Goal: Download file/media

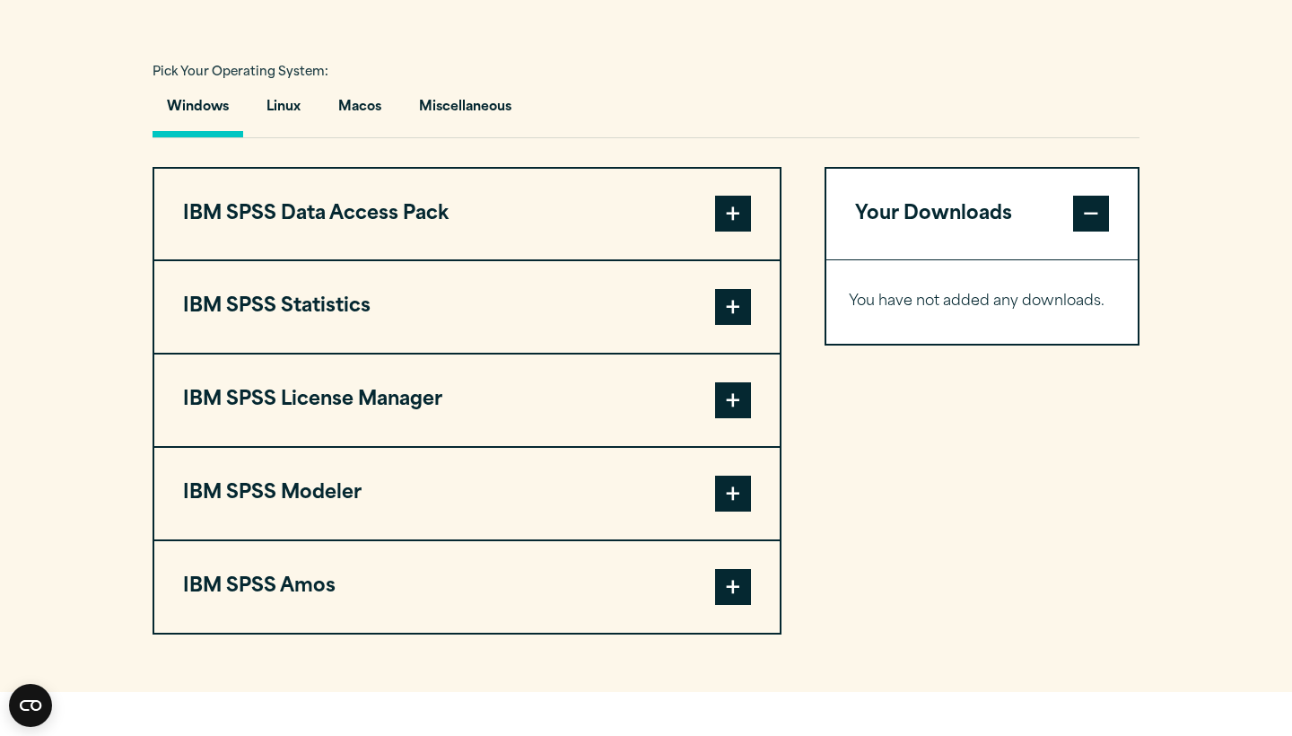
scroll to position [1300, 0]
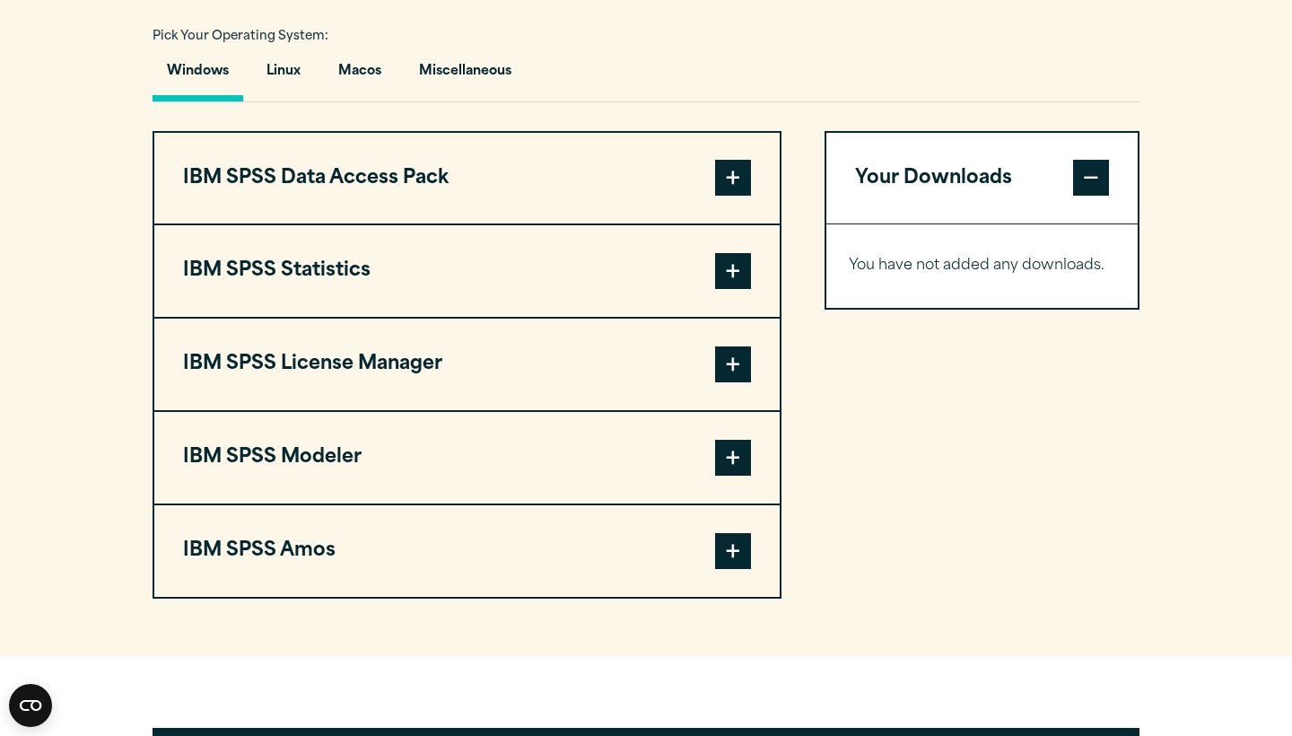
click at [499, 311] on button "IBM SPSS Statistics" at bounding box center [467, 271] width 626 height 92
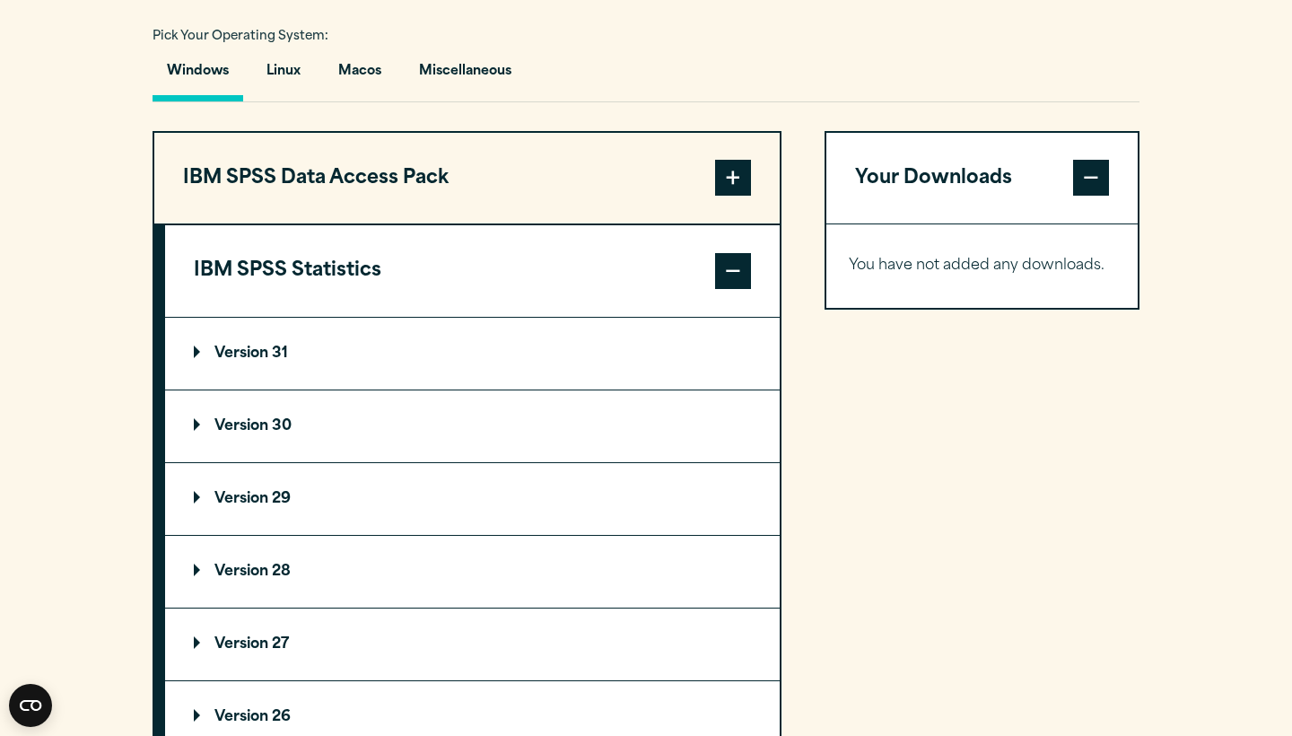
scroll to position [1577, 0]
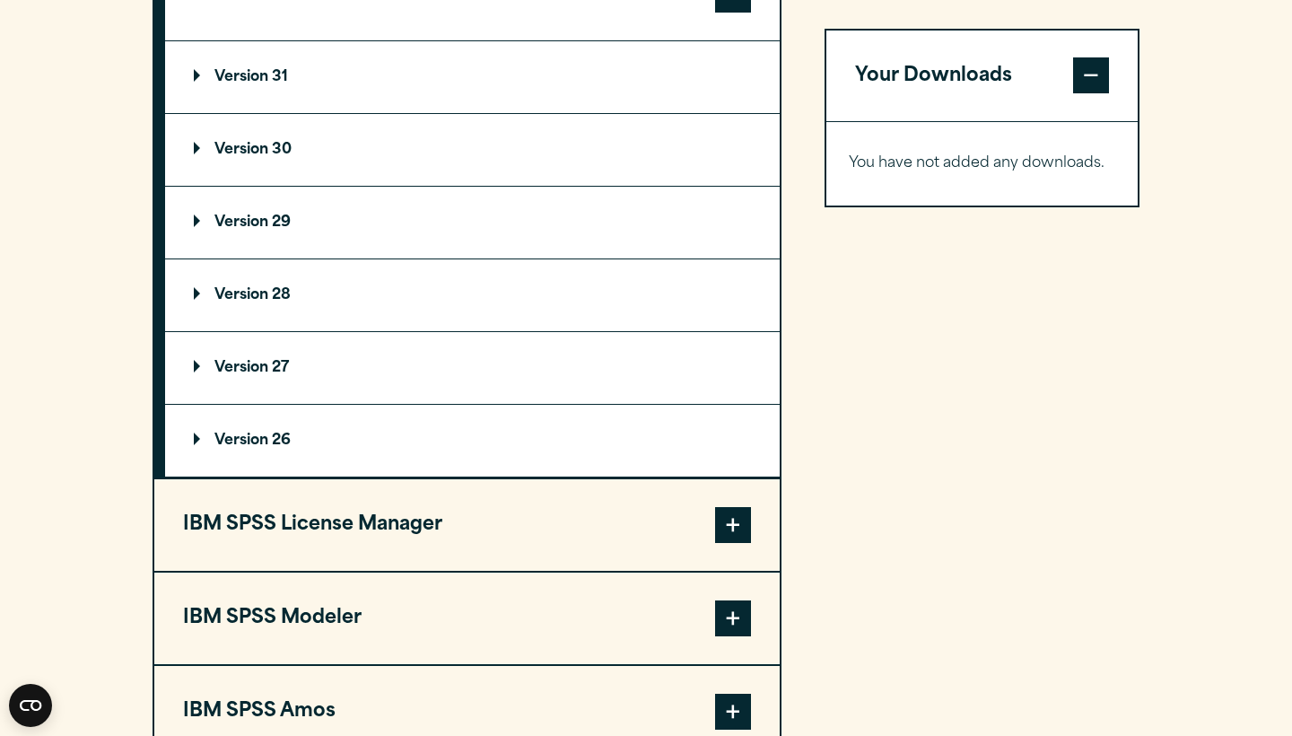
click at [274, 113] on summary "Version 31" at bounding box center [472, 77] width 615 height 72
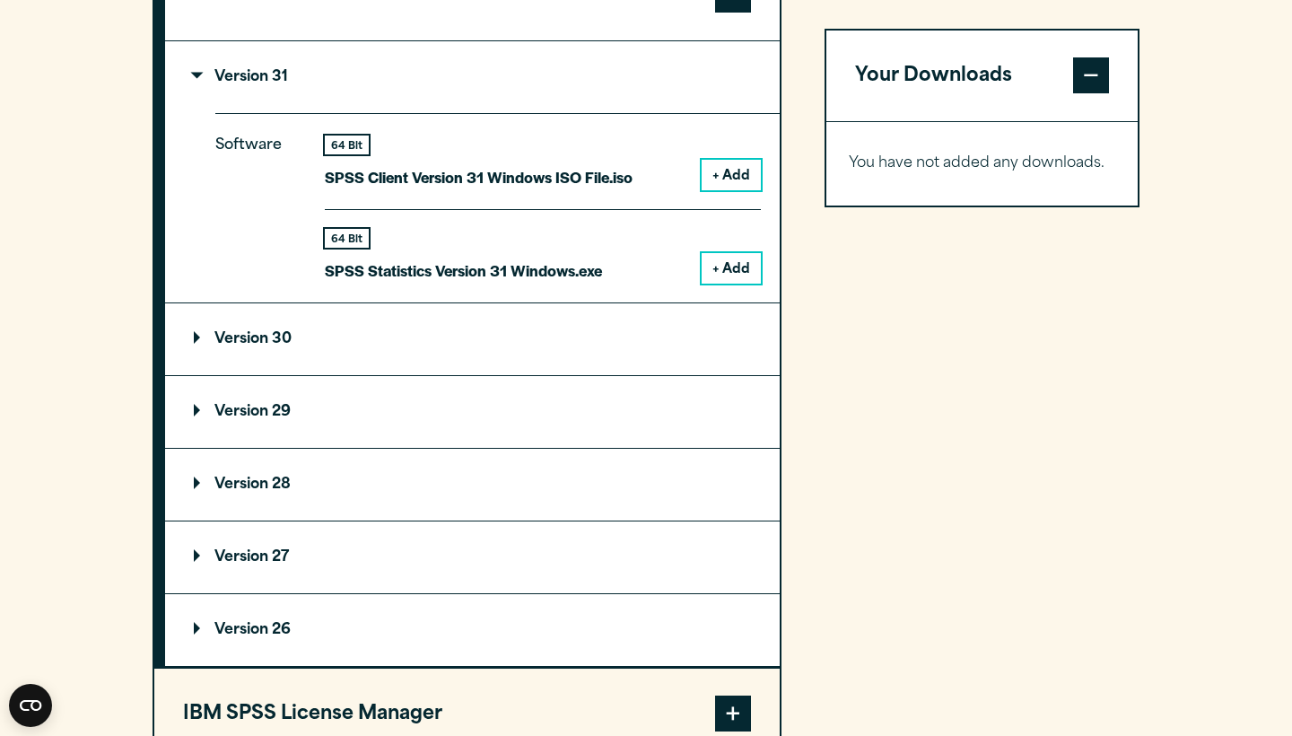
click at [733, 190] on button "+ Add" at bounding box center [731, 175] width 59 height 31
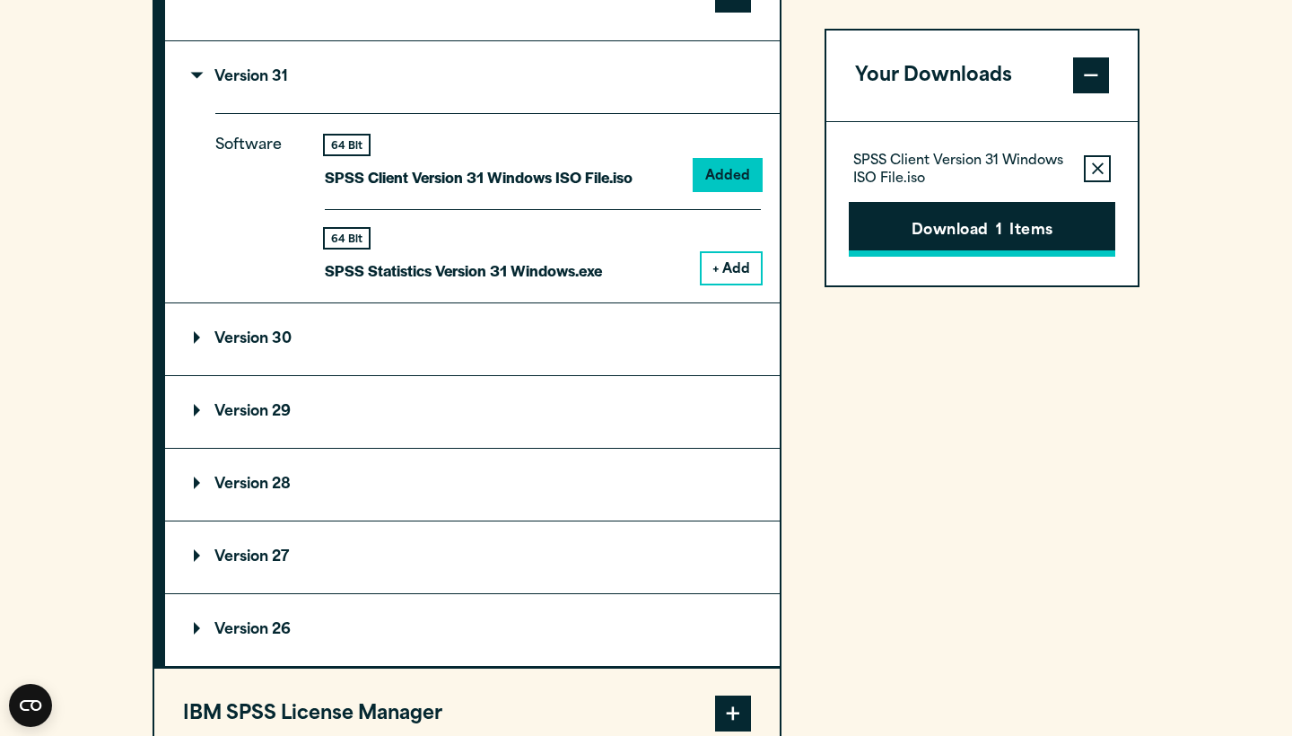
click at [967, 228] on button "Download 1 Items" at bounding box center [982, 230] width 267 height 56
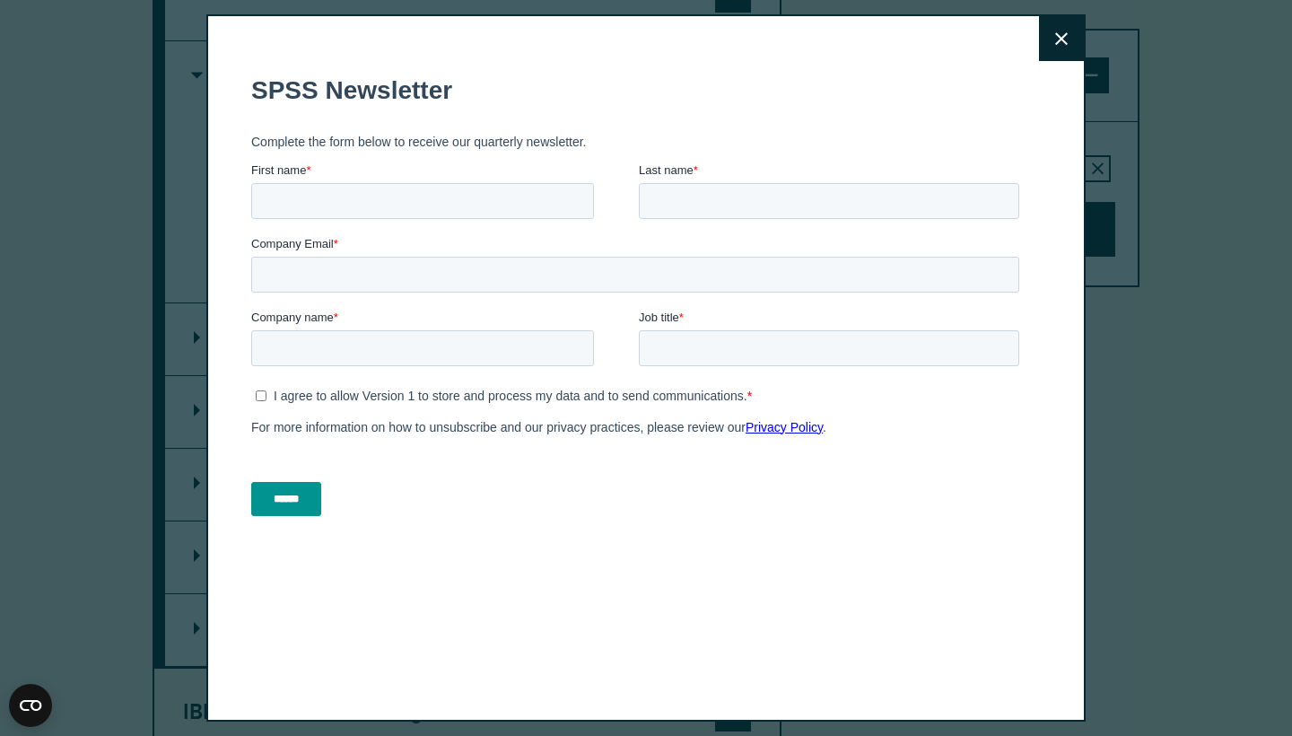
click at [1052, 31] on button "Close" at bounding box center [1061, 38] width 45 height 45
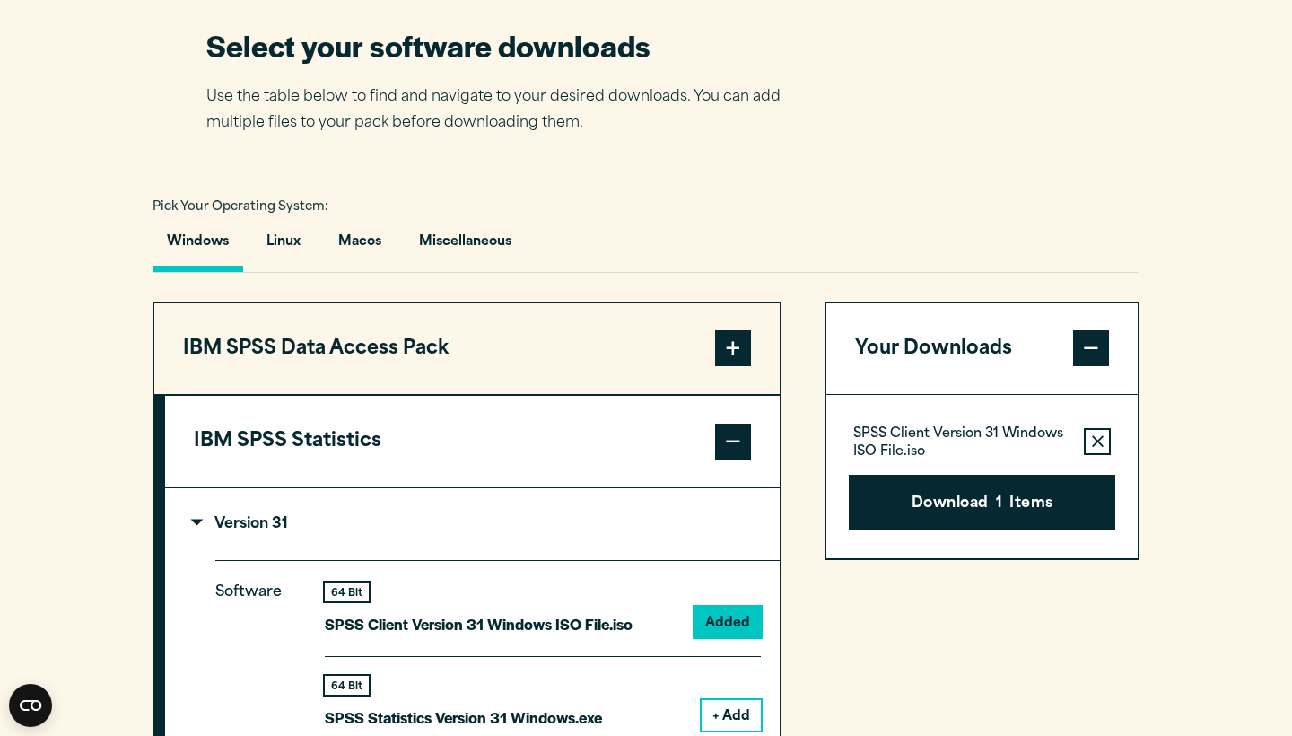
scroll to position [1291, 0]
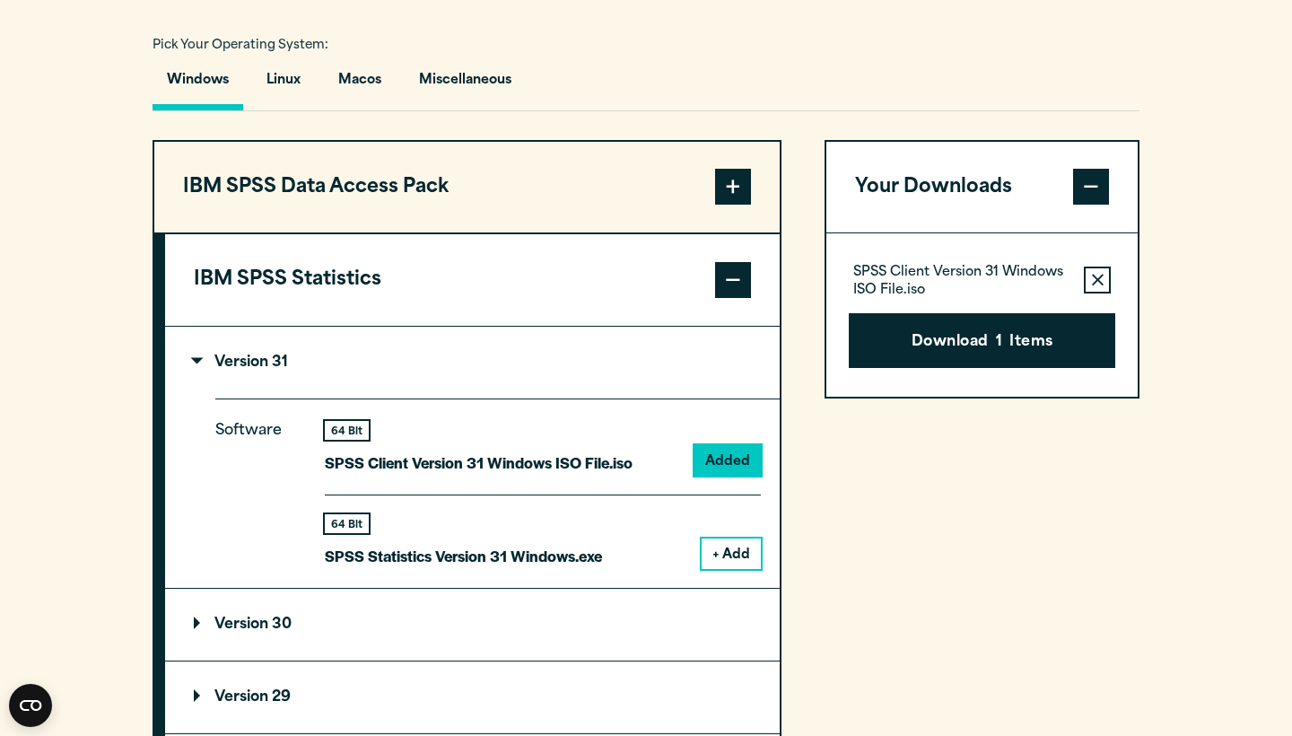
click at [722, 569] on button "+ Add" at bounding box center [731, 553] width 59 height 31
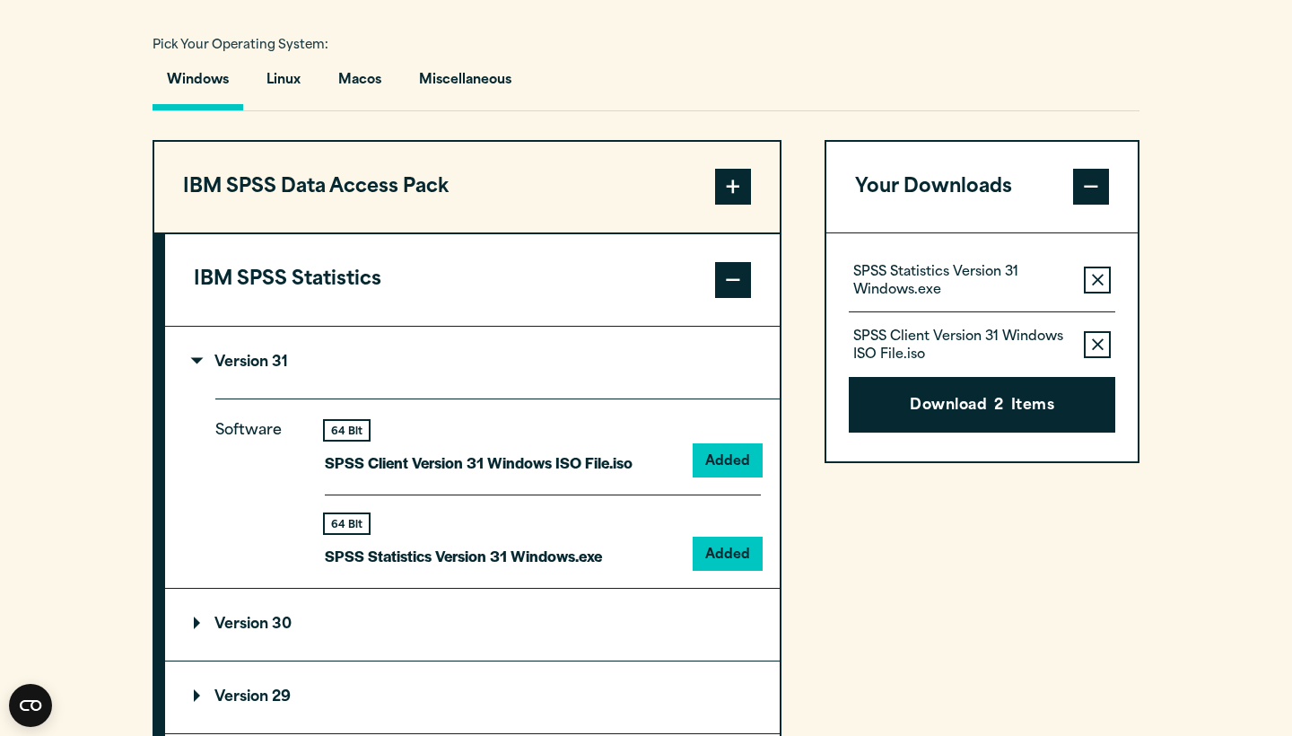
click at [1097, 351] on icon "button" at bounding box center [1098, 344] width 12 height 13
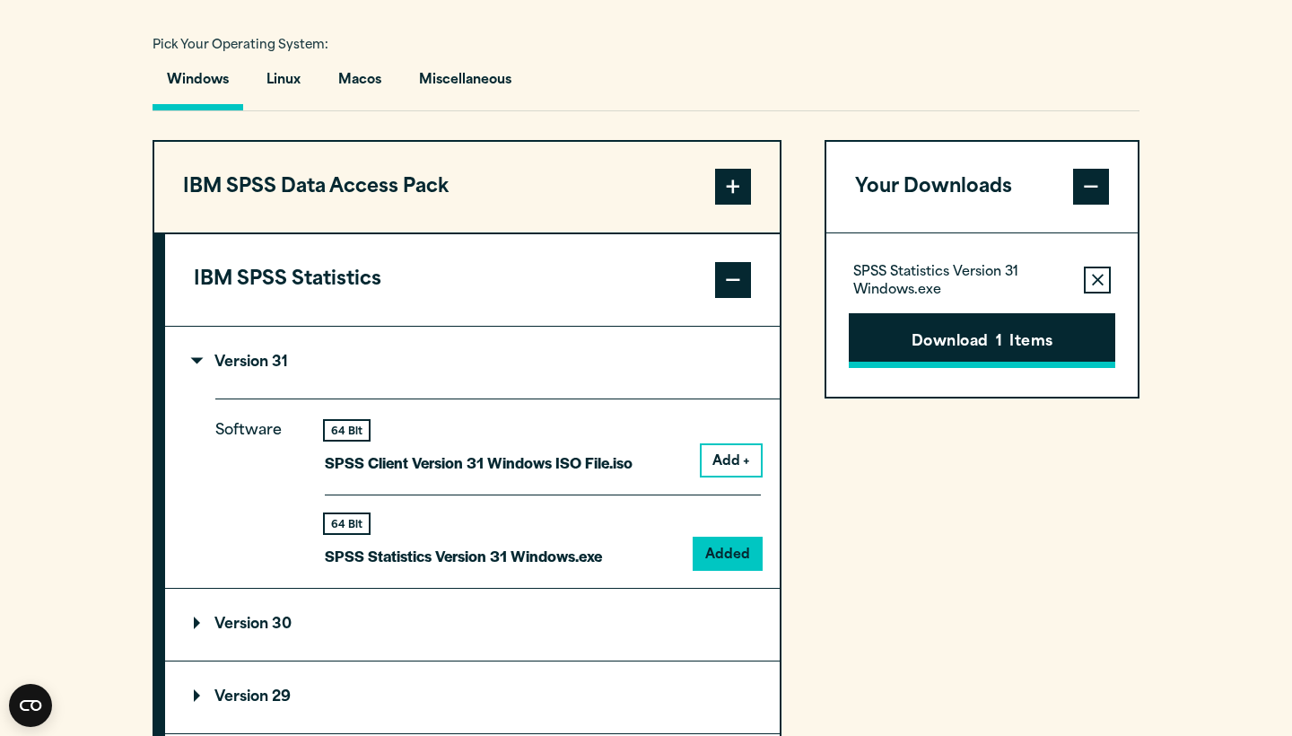
click at [1042, 369] on button "Download 1 Items" at bounding box center [982, 341] width 267 height 56
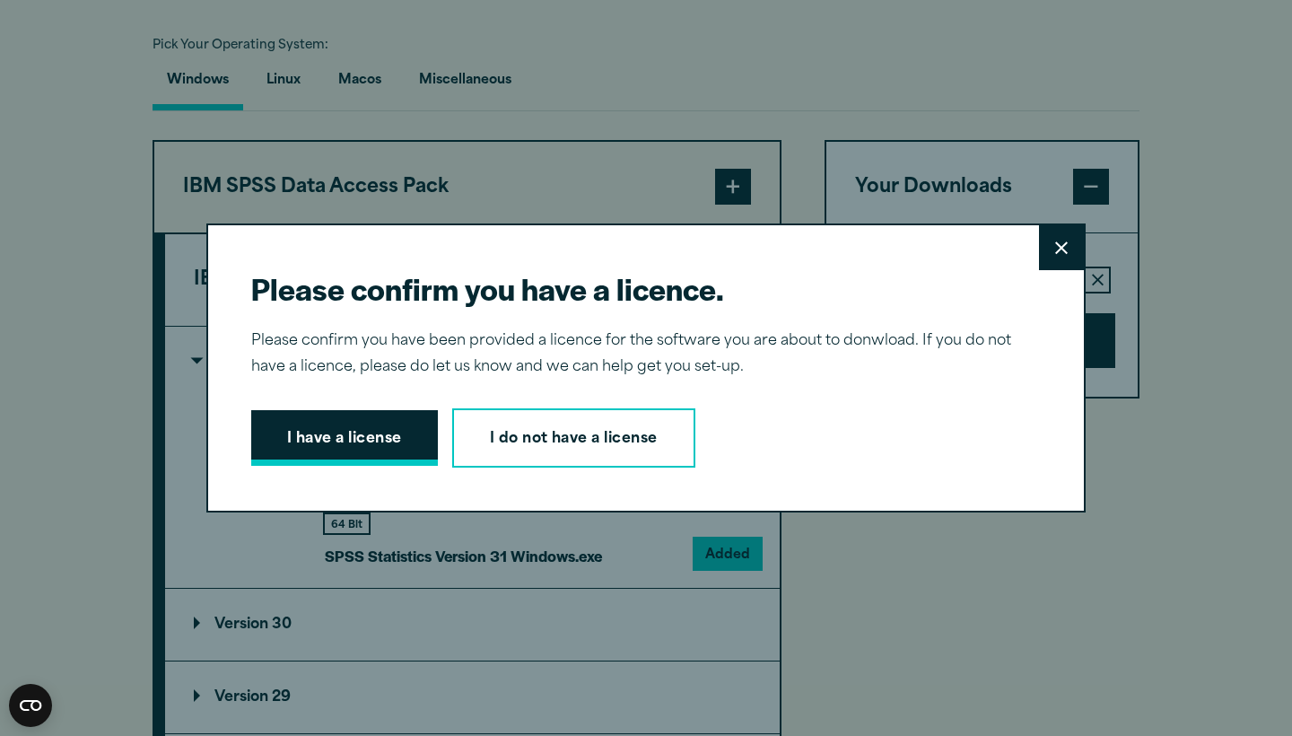
click at [365, 438] on button "I have a license" at bounding box center [344, 438] width 187 height 56
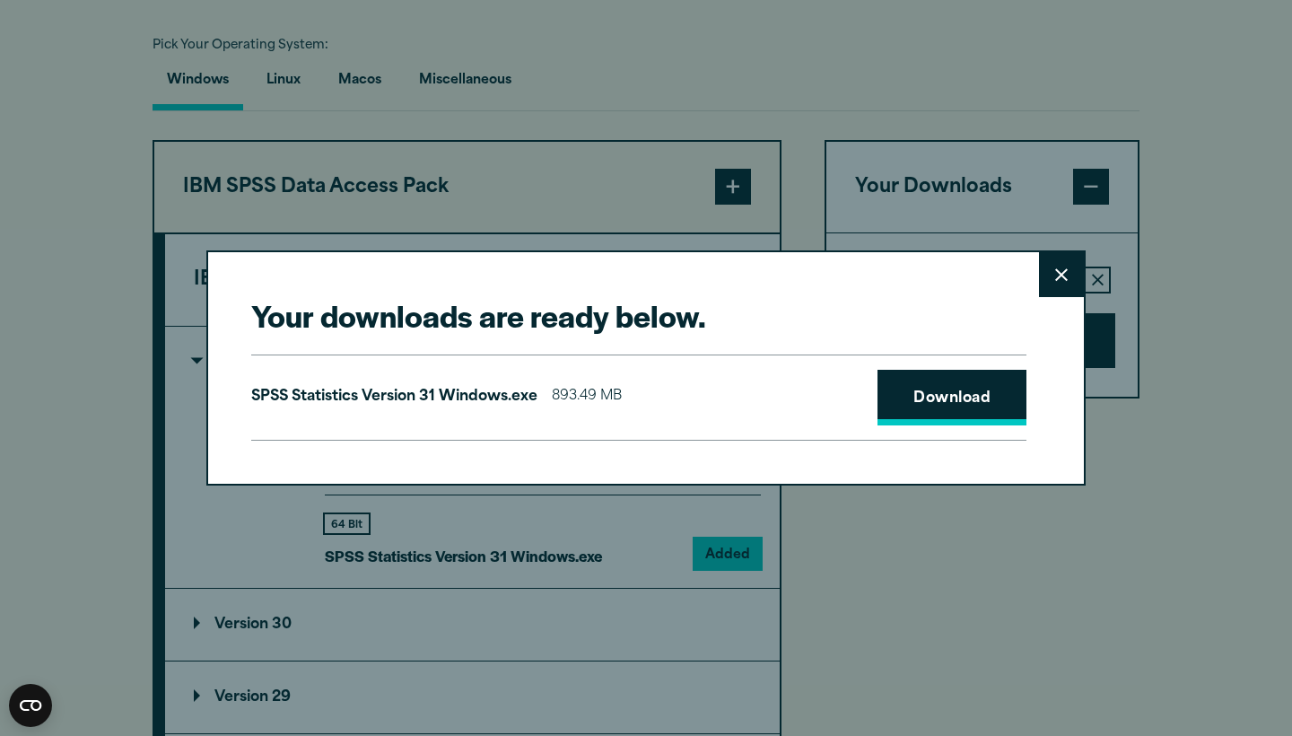
click at [930, 405] on link "Download" at bounding box center [952, 398] width 149 height 56
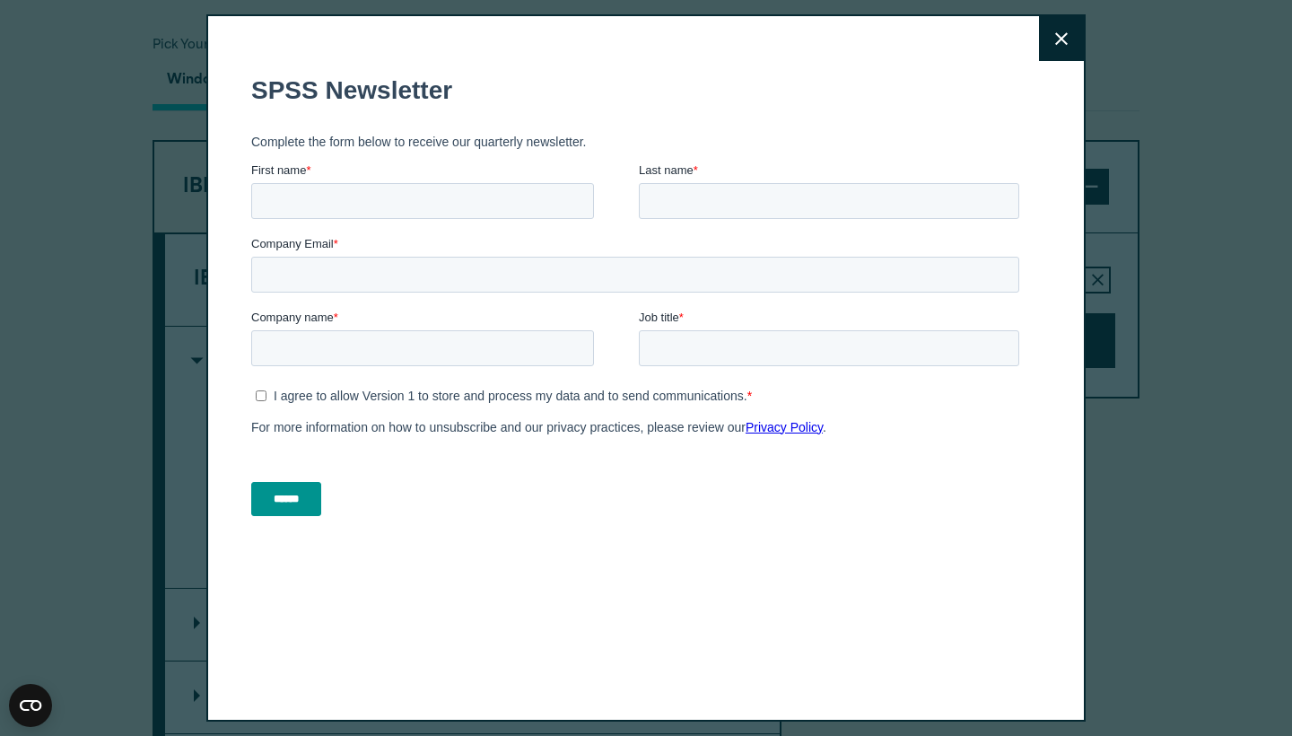
click at [1067, 46] on button "Close" at bounding box center [1061, 38] width 45 height 45
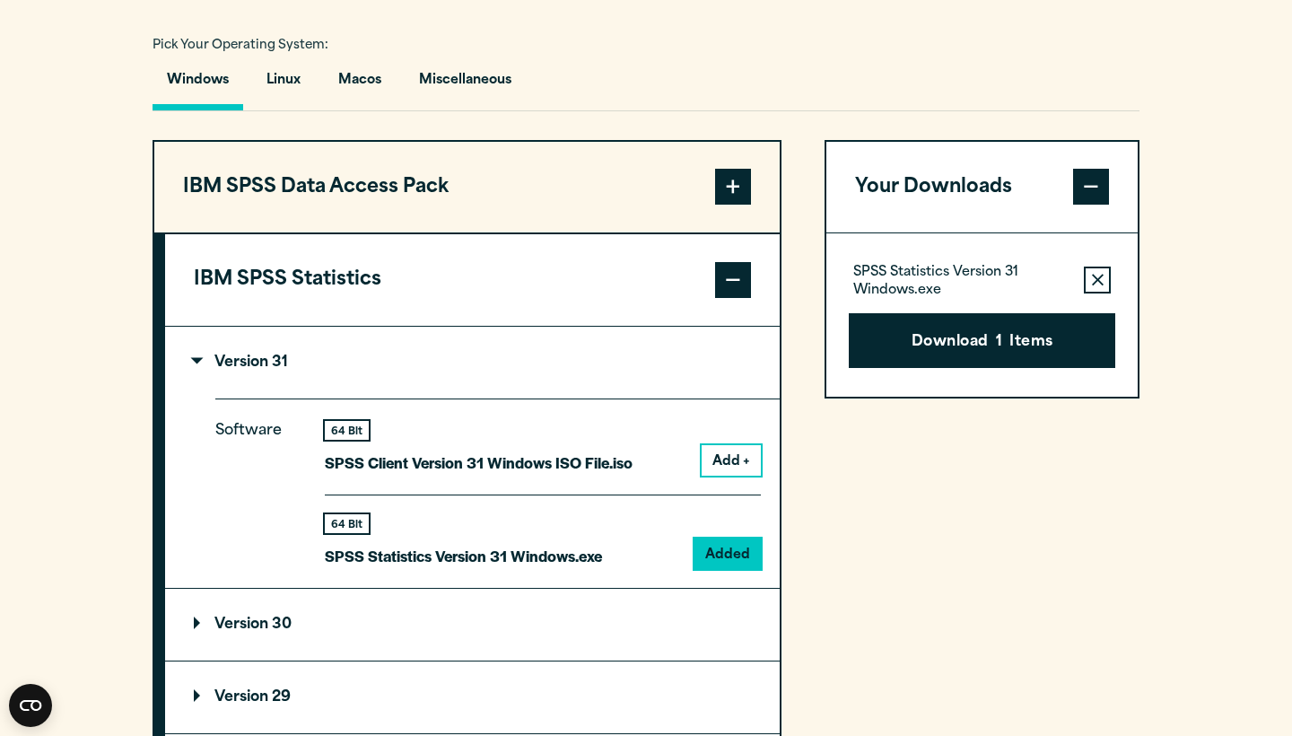
click at [735, 476] on button "Add +" at bounding box center [731, 460] width 59 height 31
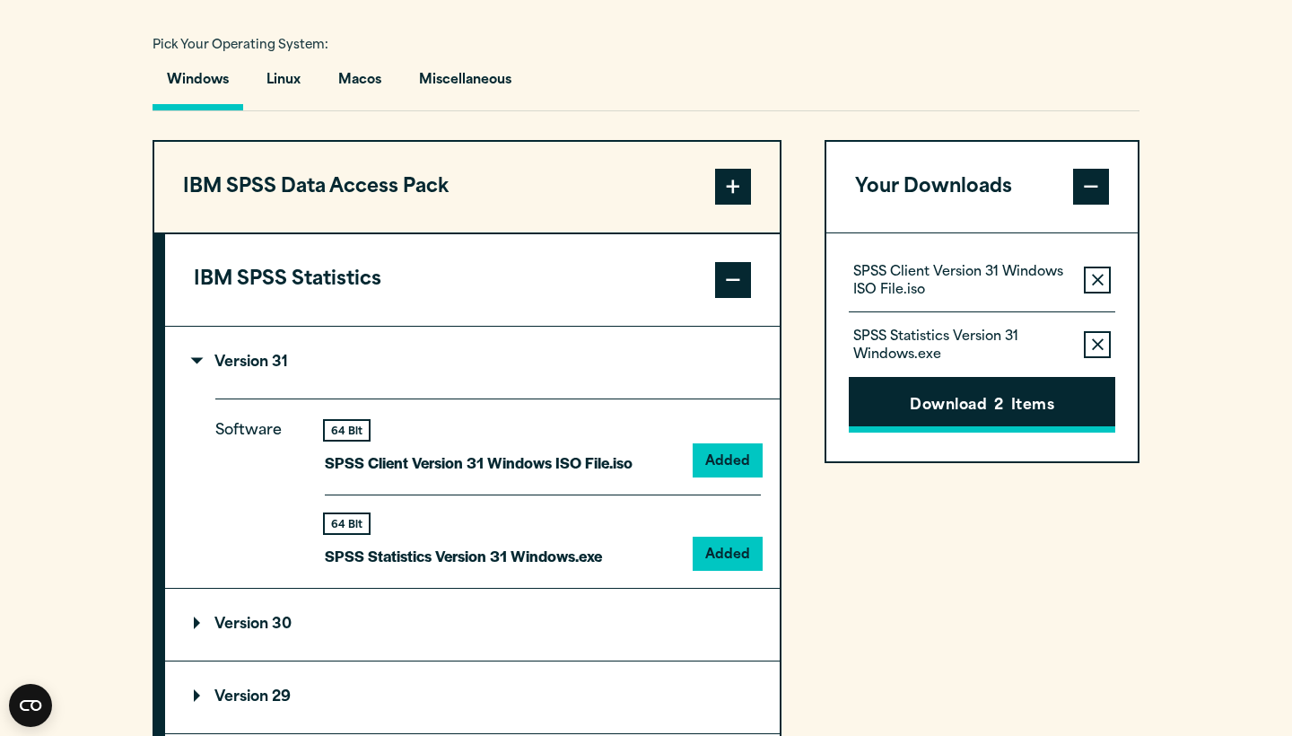
click at [915, 433] on button "Download 2 Items" at bounding box center [982, 405] width 267 height 56
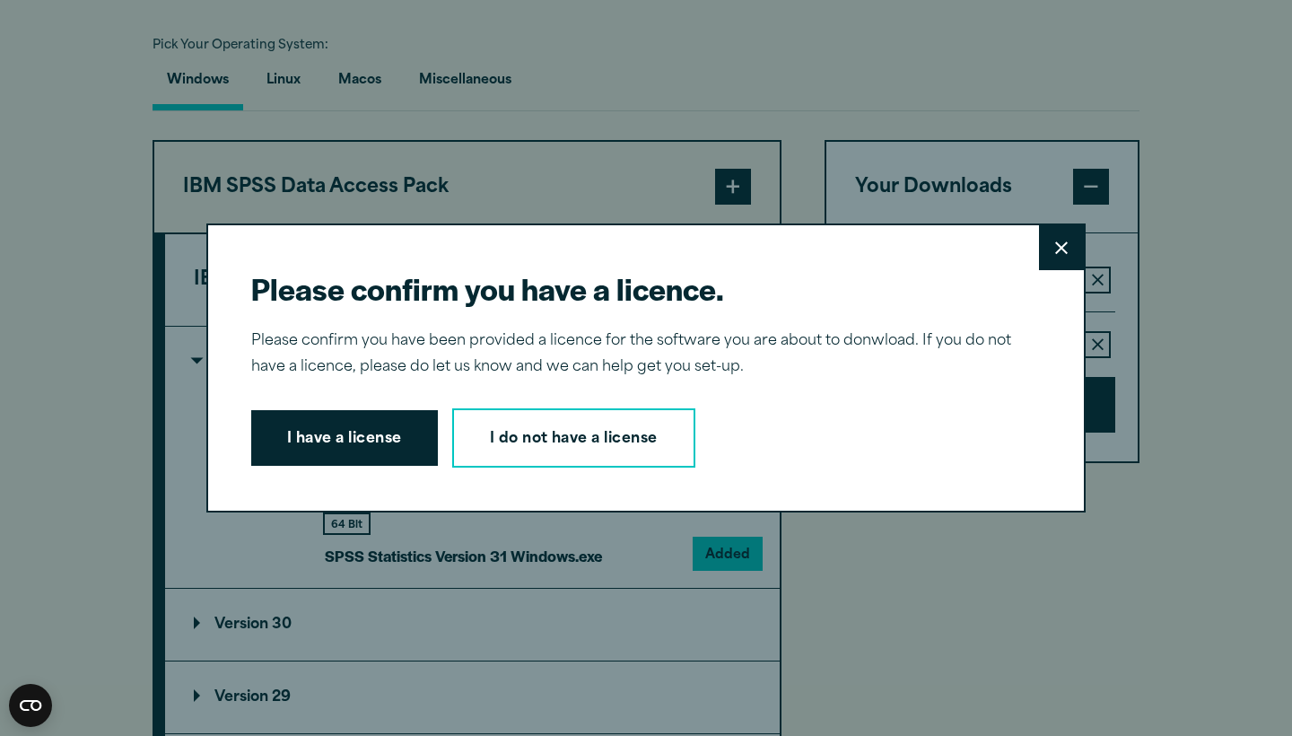
click at [1064, 239] on button "Close" at bounding box center [1061, 247] width 45 height 45
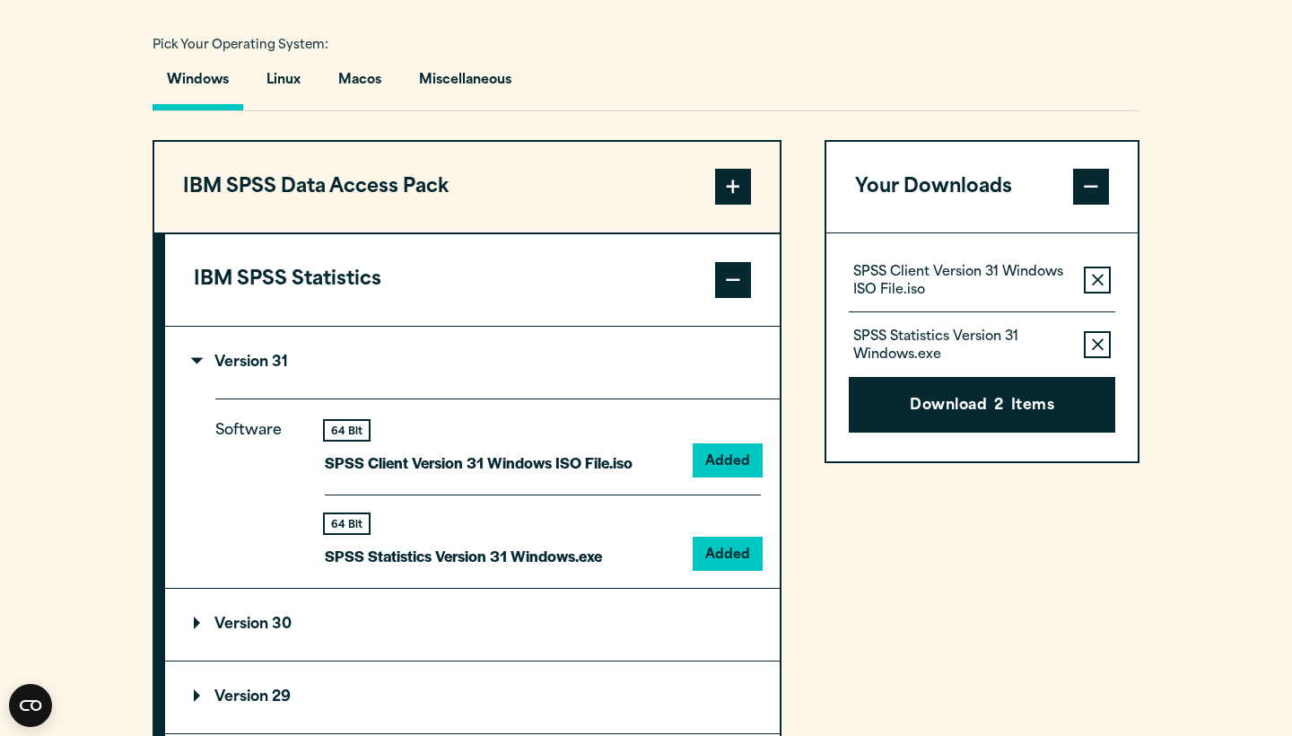
click at [1100, 351] on icon "button" at bounding box center [1098, 344] width 12 height 13
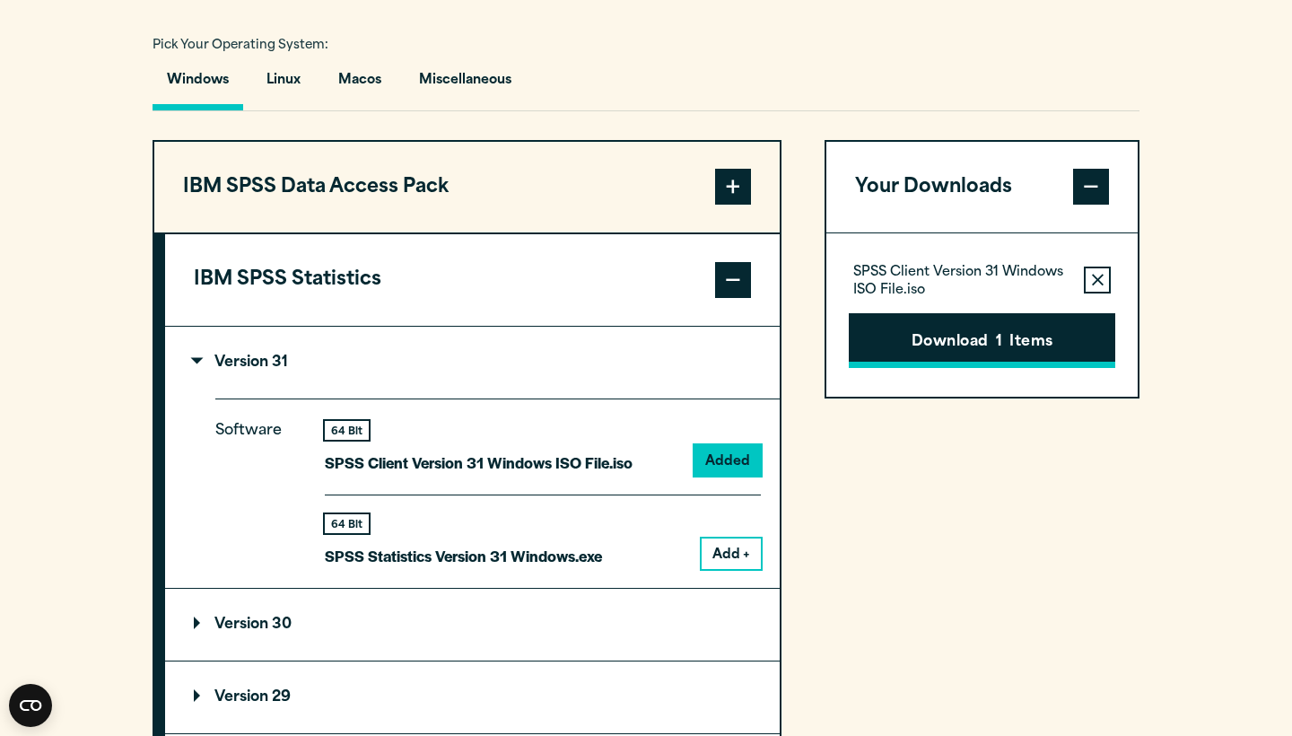
click at [1077, 369] on button "Download 1 Items" at bounding box center [982, 341] width 267 height 56
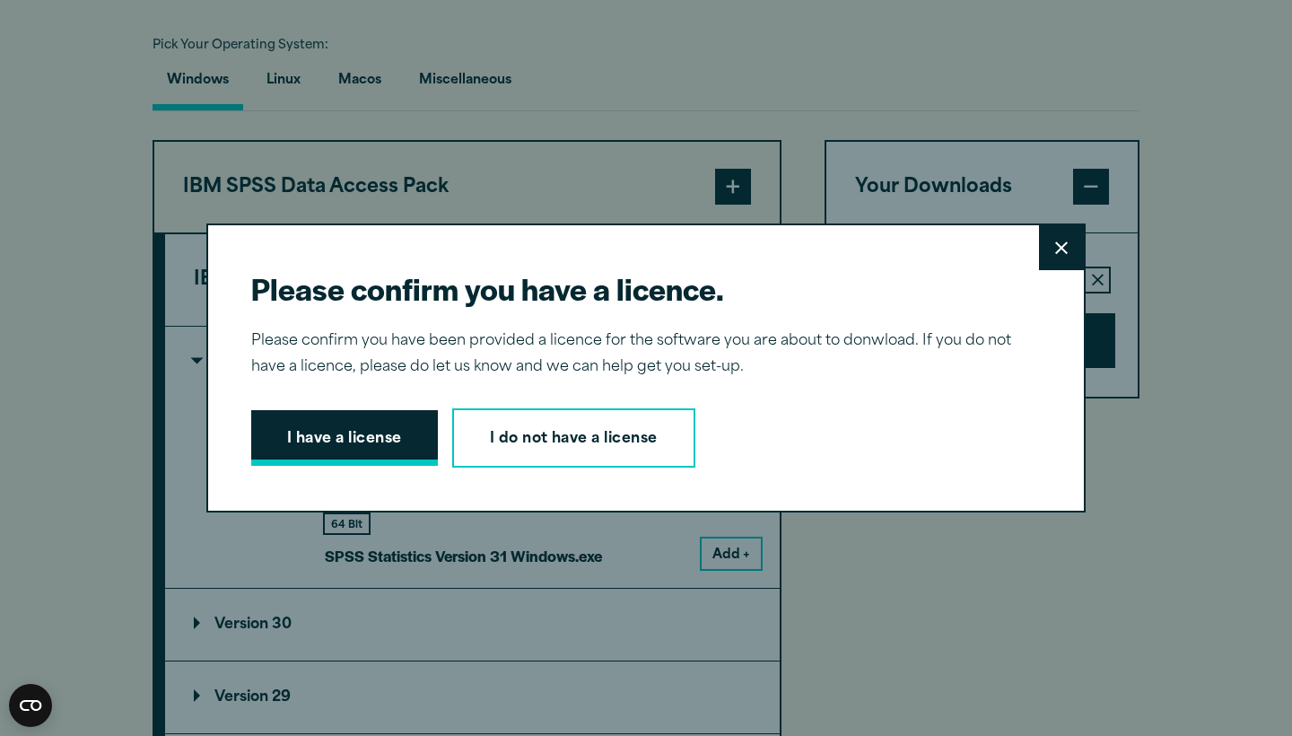
click at [396, 443] on button "I have a license" at bounding box center [344, 438] width 187 height 56
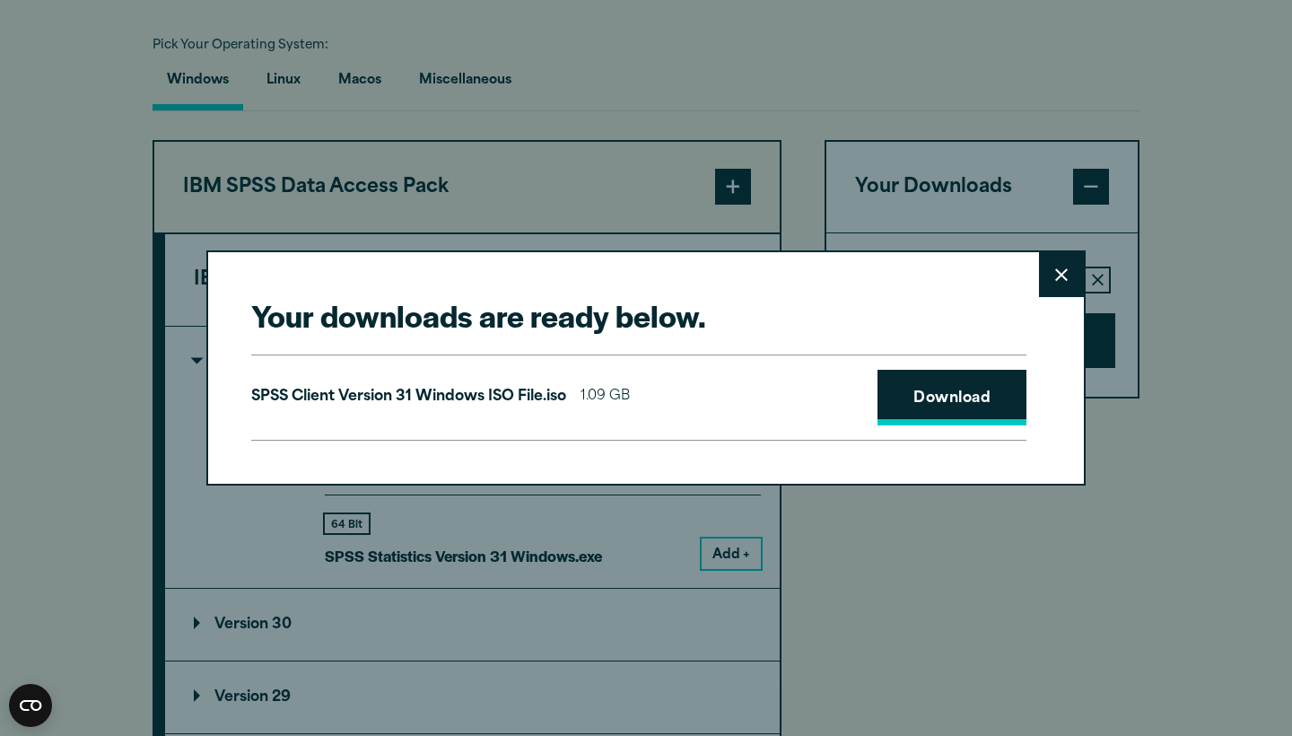
click at [973, 403] on link "Download" at bounding box center [952, 398] width 149 height 56
click at [1057, 276] on icon at bounding box center [1061, 274] width 13 height 13
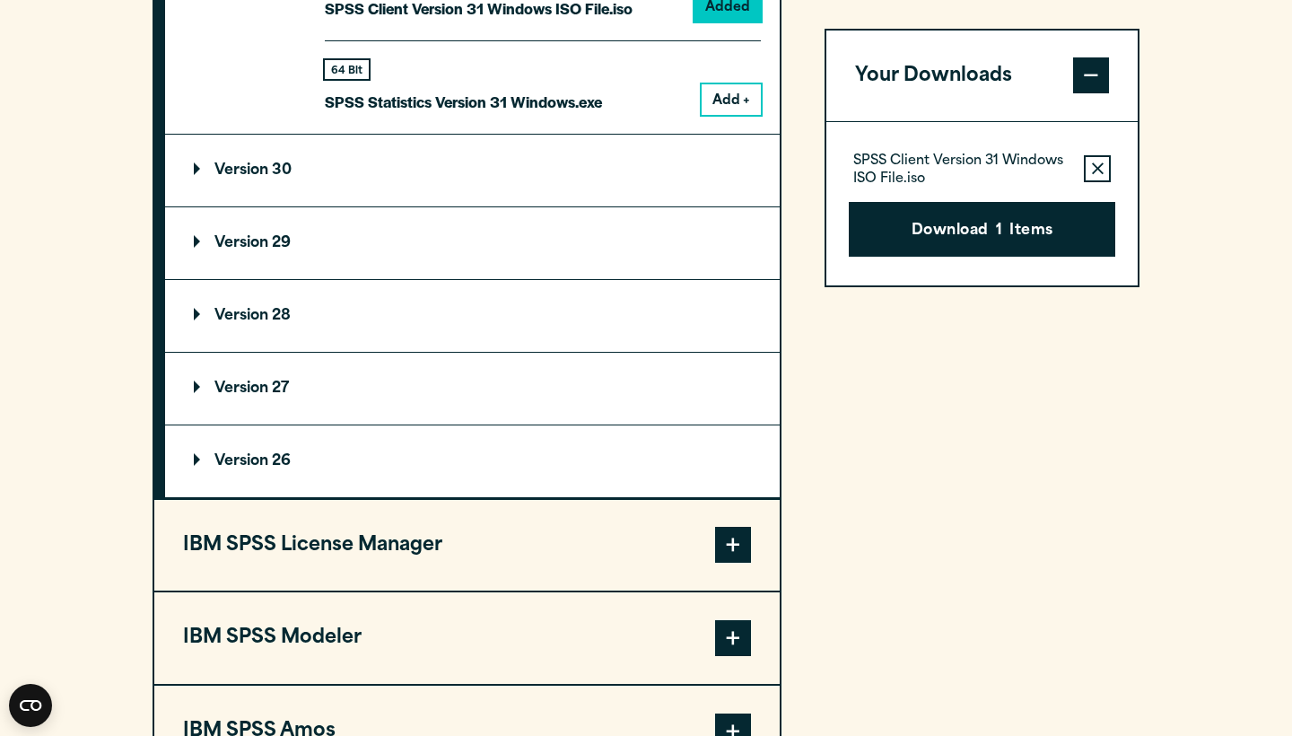
scroll to position [1186, 0]
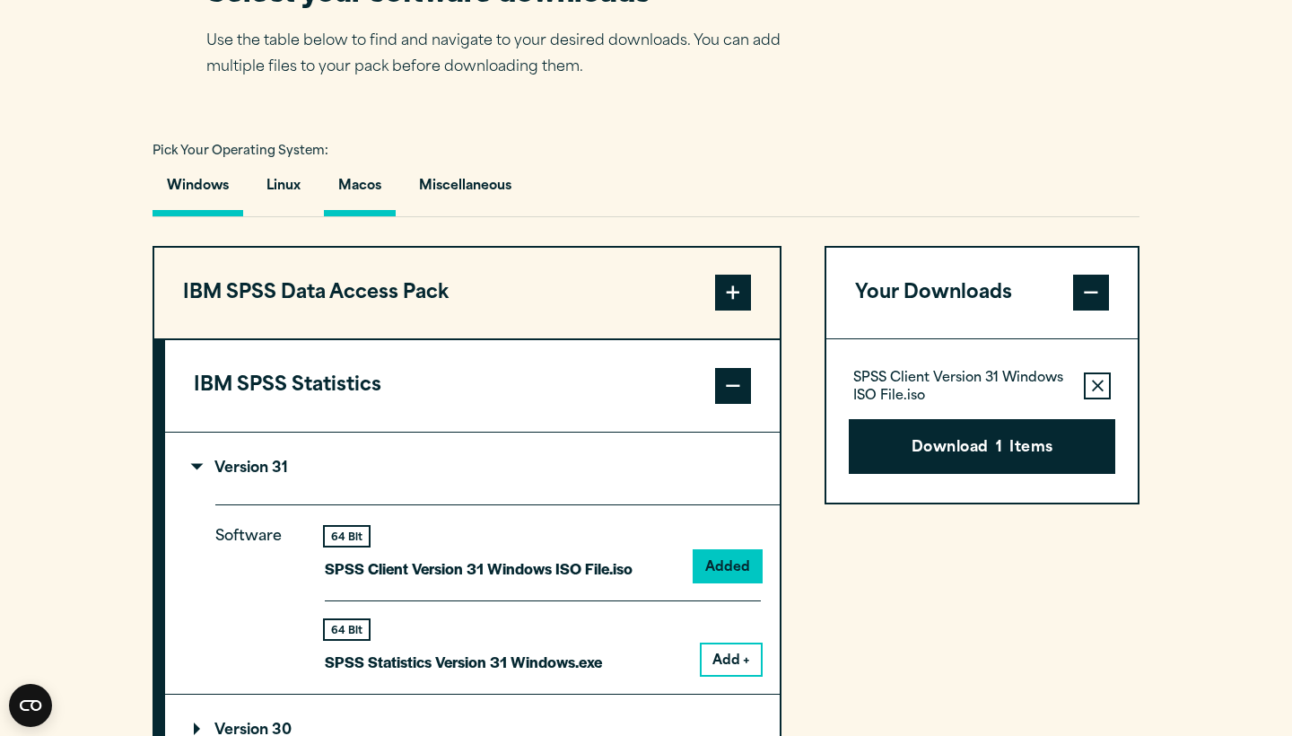
click at [378, 216] on button "Macos" at bounding box center [360, 190] width 72 height 51
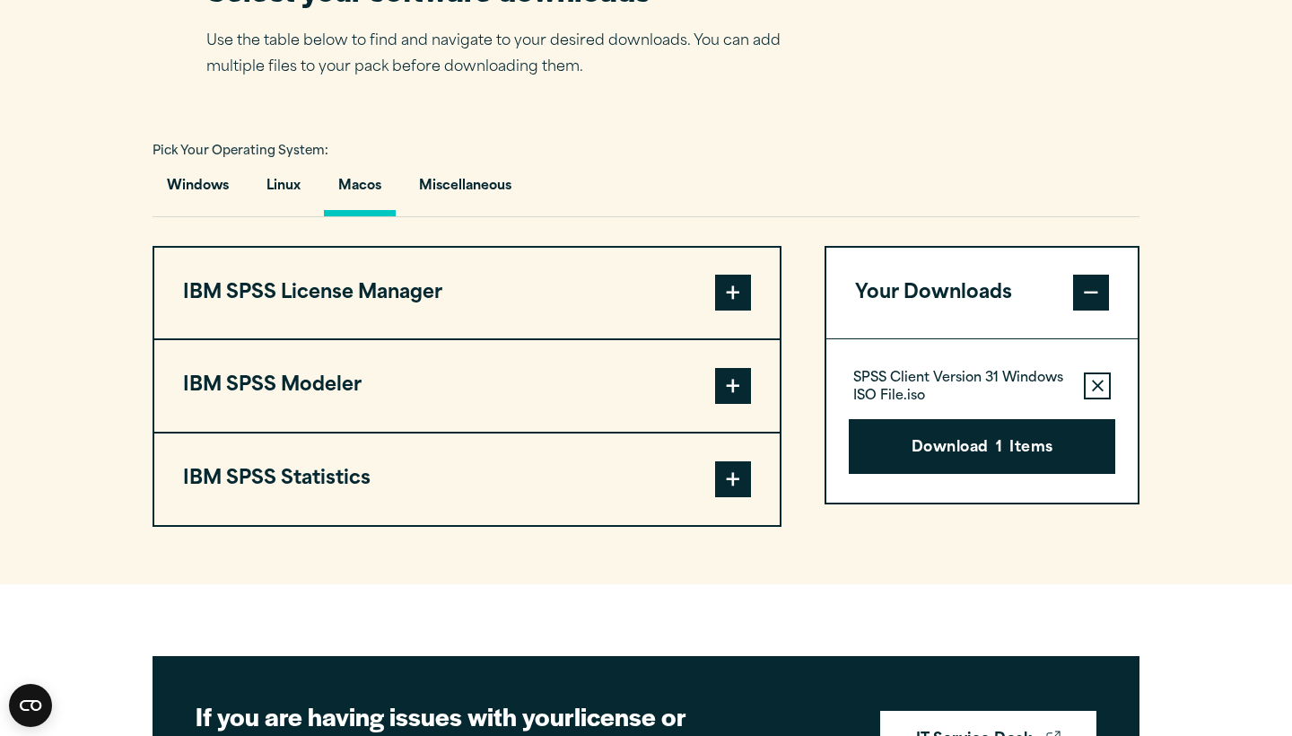
click at [459, 525] on button "IBM SPSS Statistics" at bounding box center [467, 479] width 626 height 92
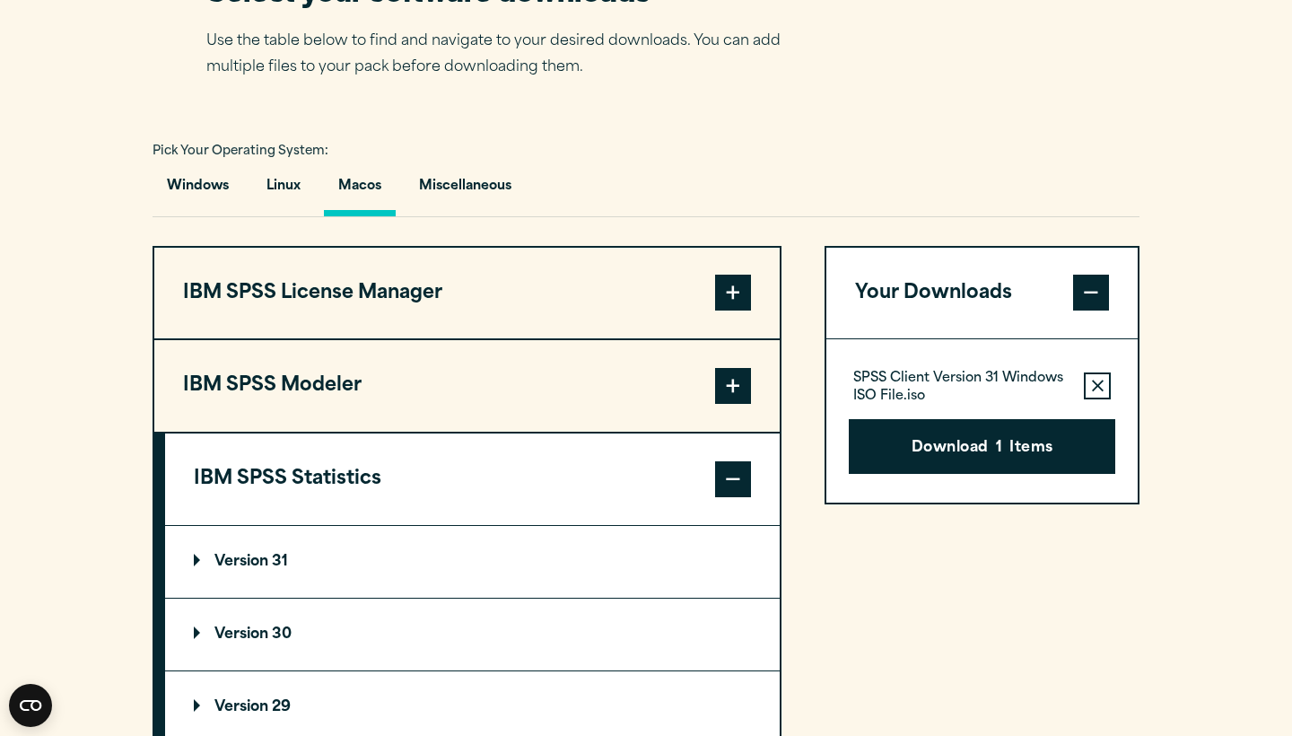
click at [512, 591] on summary "Version 31" at bounding box center [472, 562] width 615 height 72
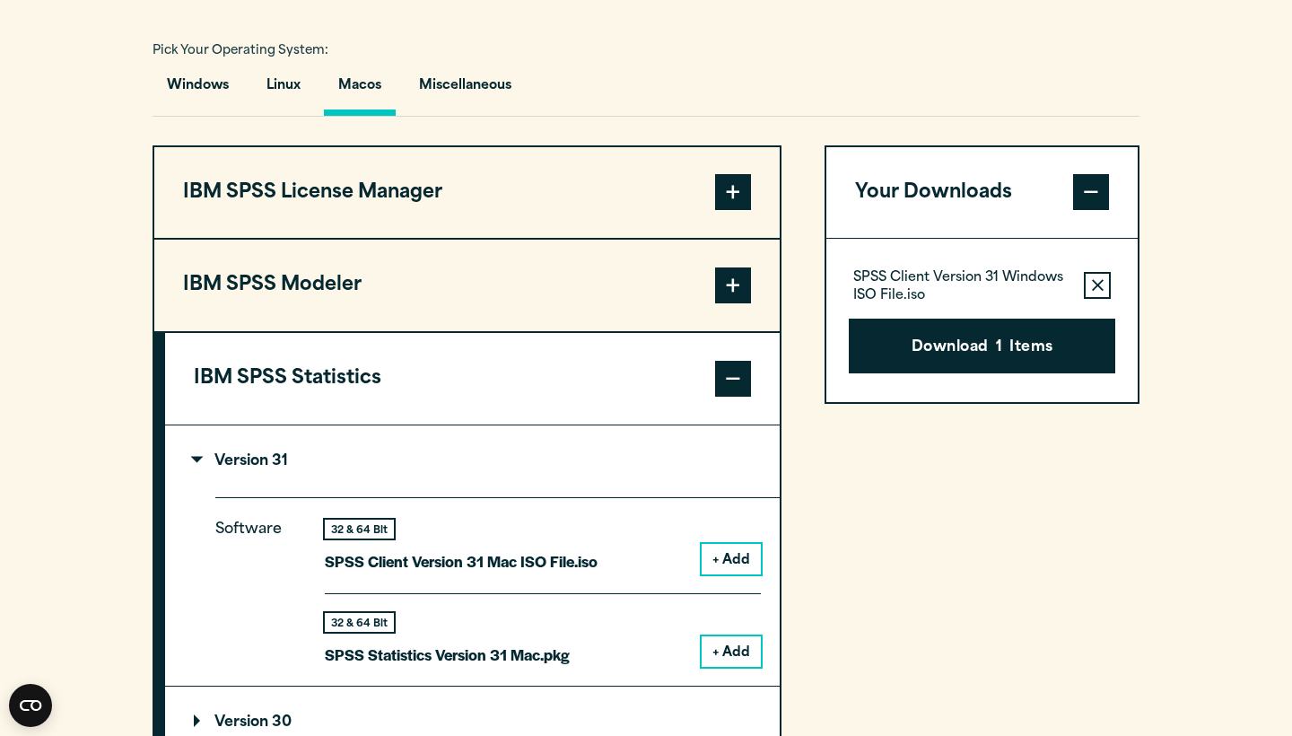
scroll to position [1392, 0]
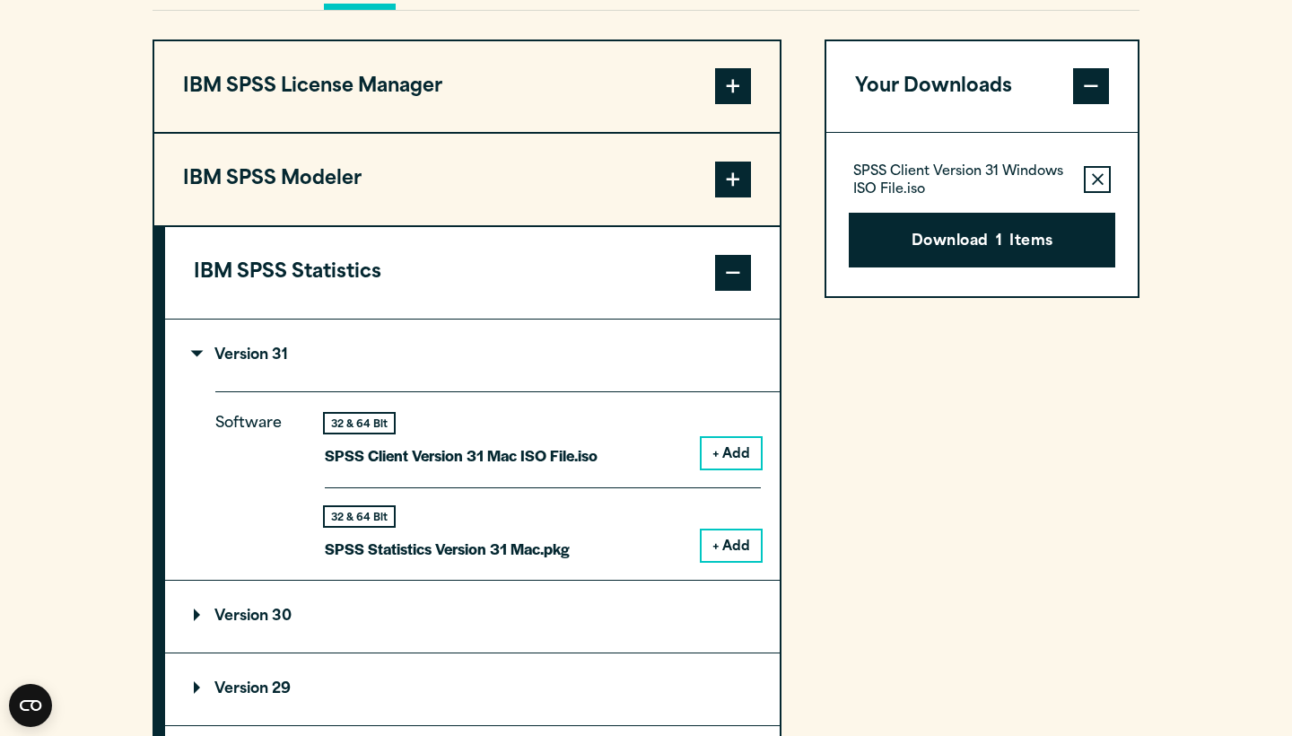
click at [721, 561] on button "+ Add" at bounding box center [731, 545] width 59 height 31
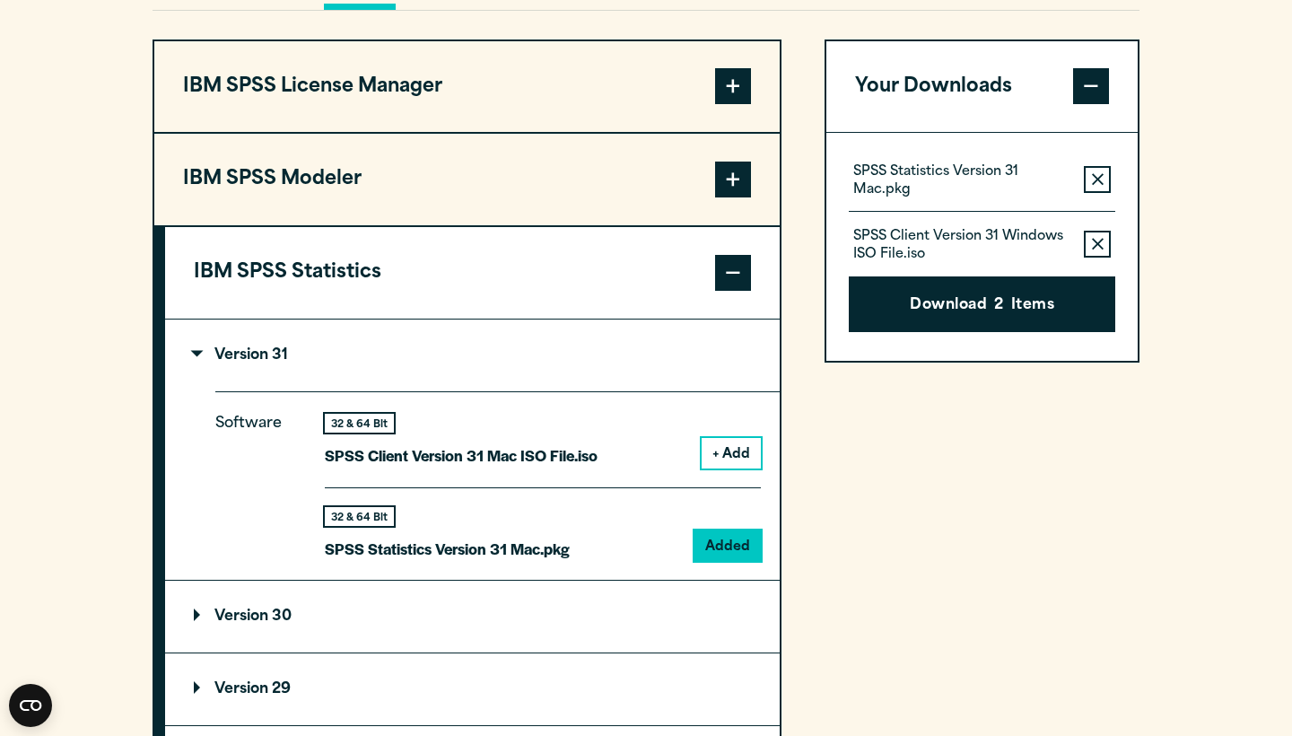
click at [1099, 250] on icon "button" at bounding box center [1098, 244] width 12 height 13
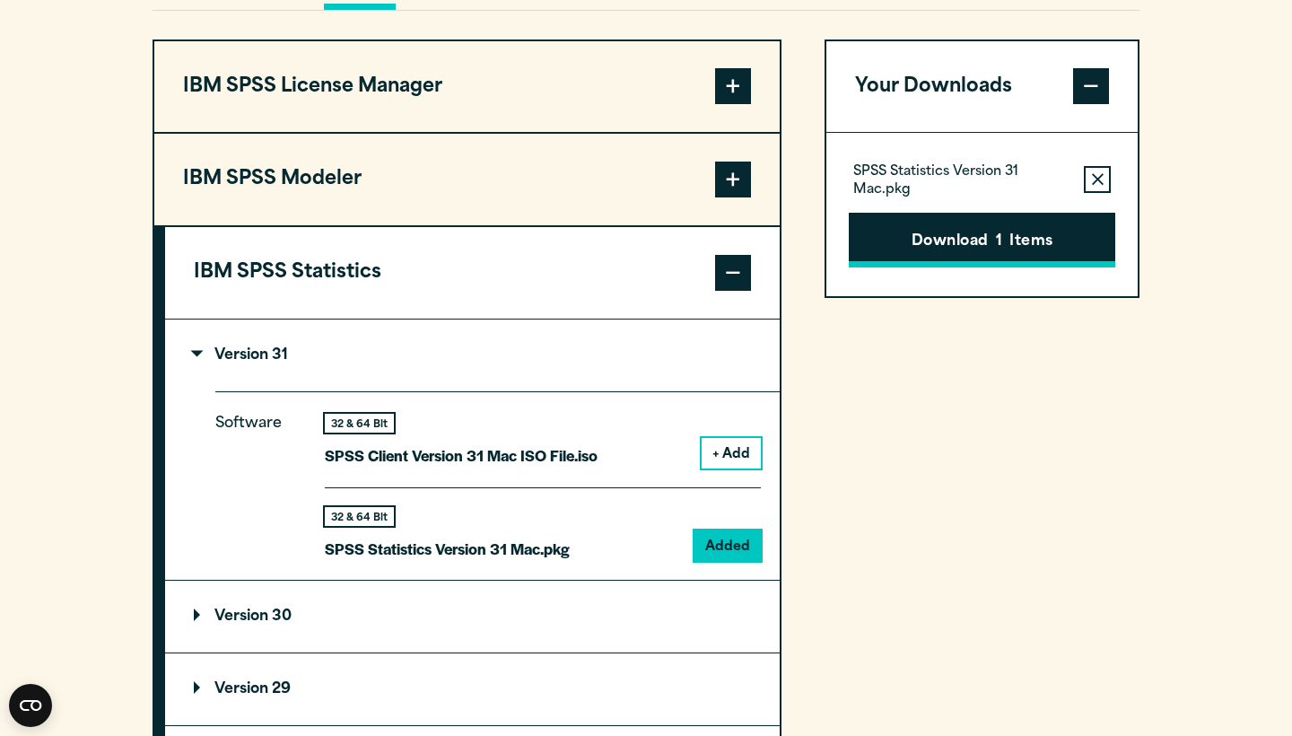
click at [994, 268] on button "Download 1 Items" at bounding box center [982, 241] width 267 height 56
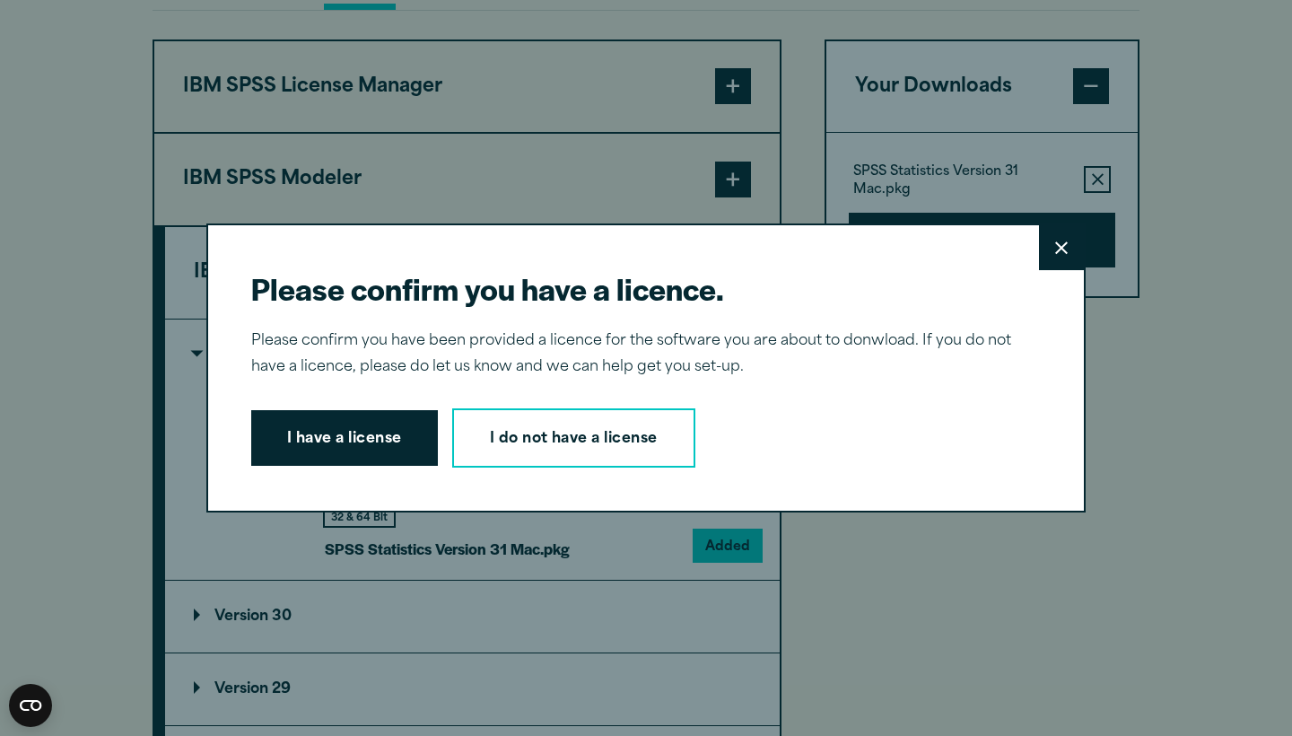
click at [362, 442] on button "I have a license" at bounding box center [344, 438] width 187 height 56
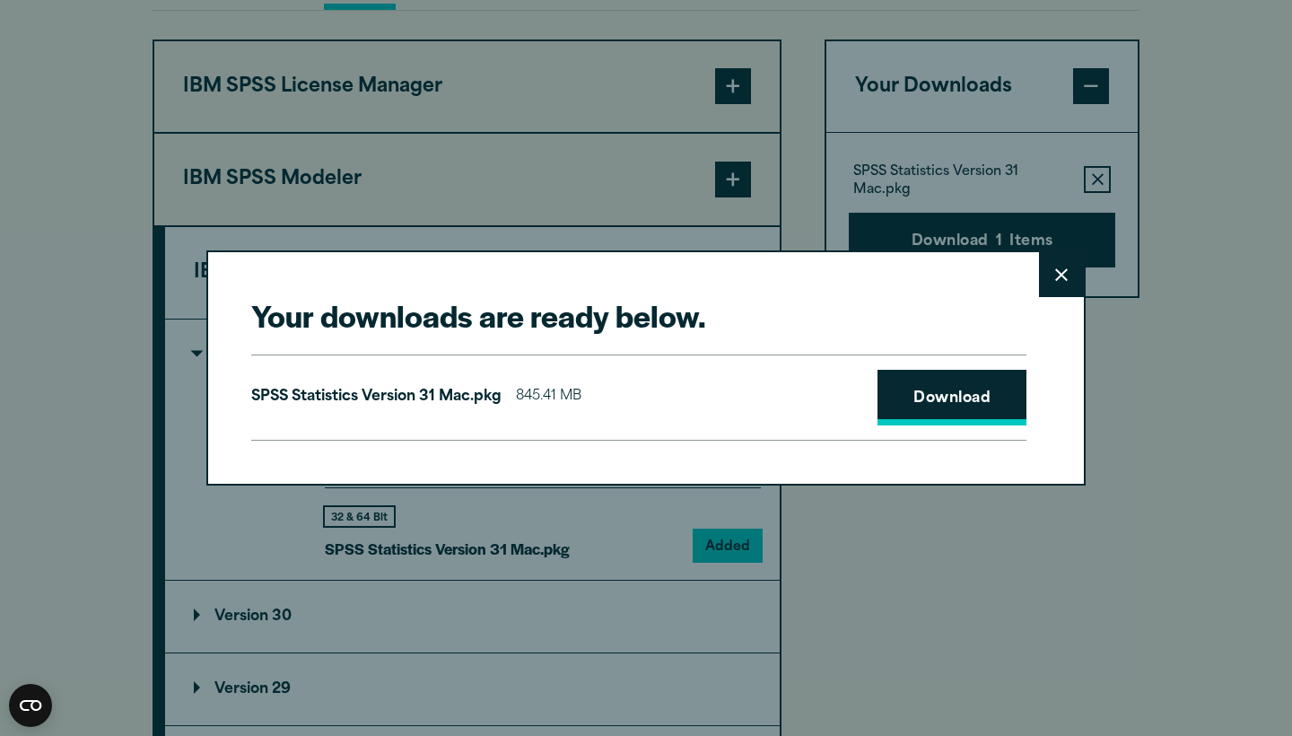
click at [945, 383] on link "Download" at bounding box center [952, 398] width 149 height 56
